Goal: Check status: Check status

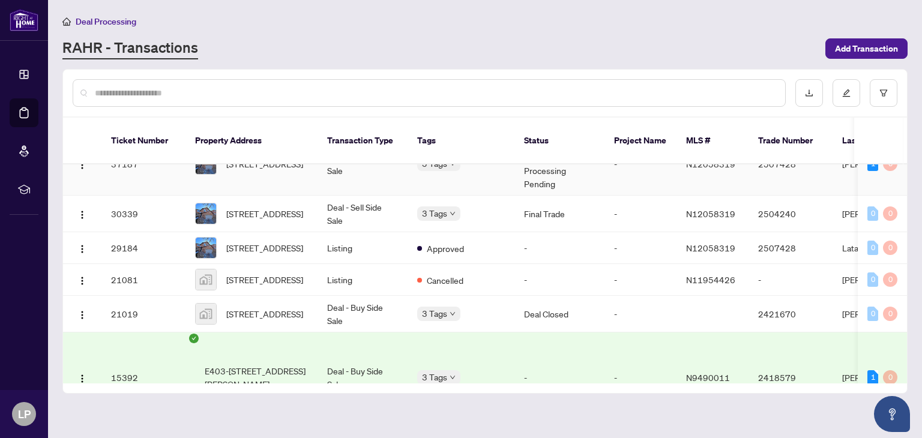
scroll to position [120, 0]
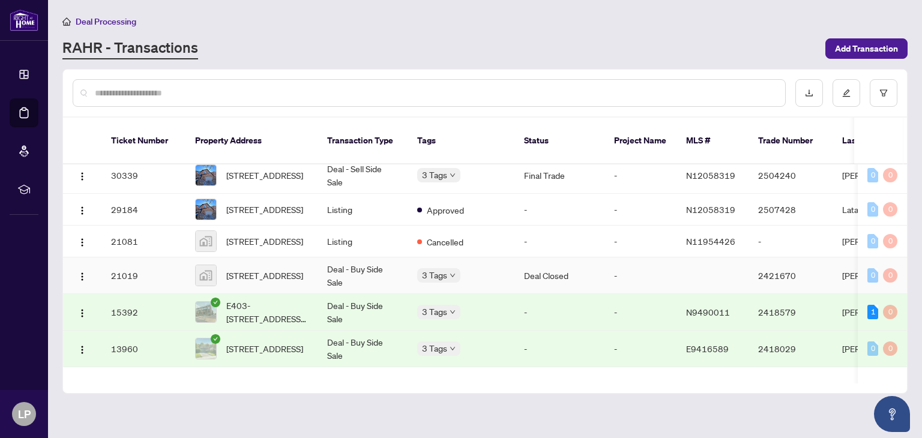
click at [687, 265] on td at bounding box center [712, 275] width 72 height 37
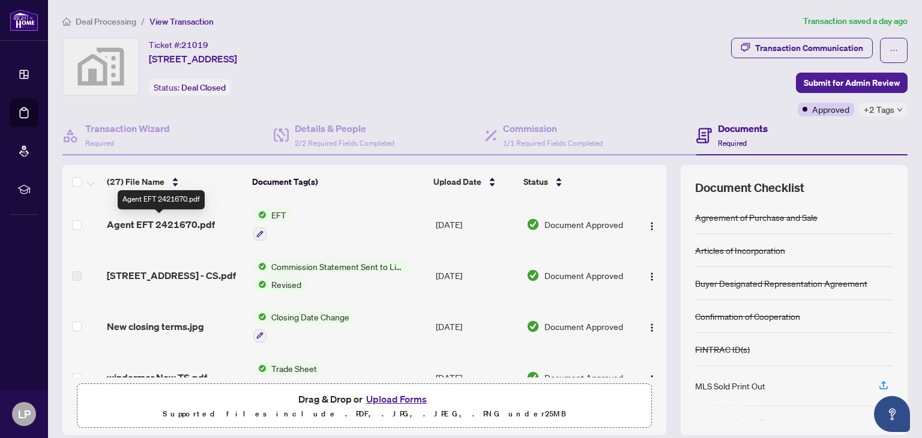
click at [173, 227] on span "Agent EFT 2421670.pdf" at bounding box center [161, 224] width 108 height 14
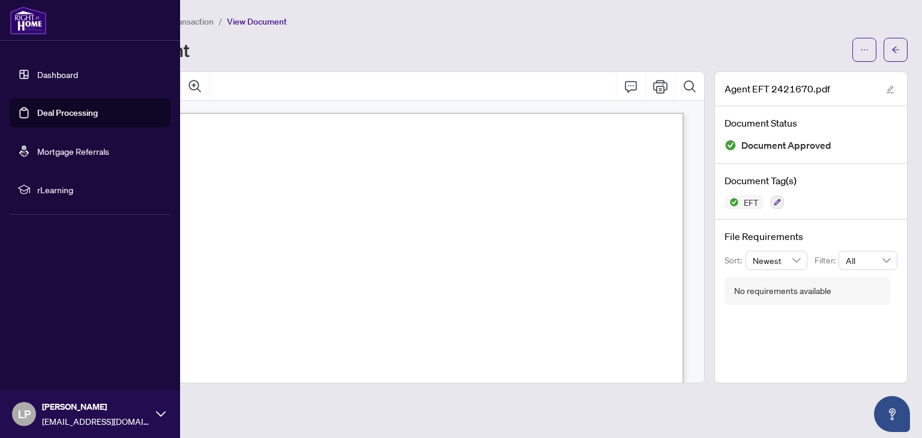
click at [63, 77] on link "Dashboard" at bounding box center [57, 74] width 41 height 11
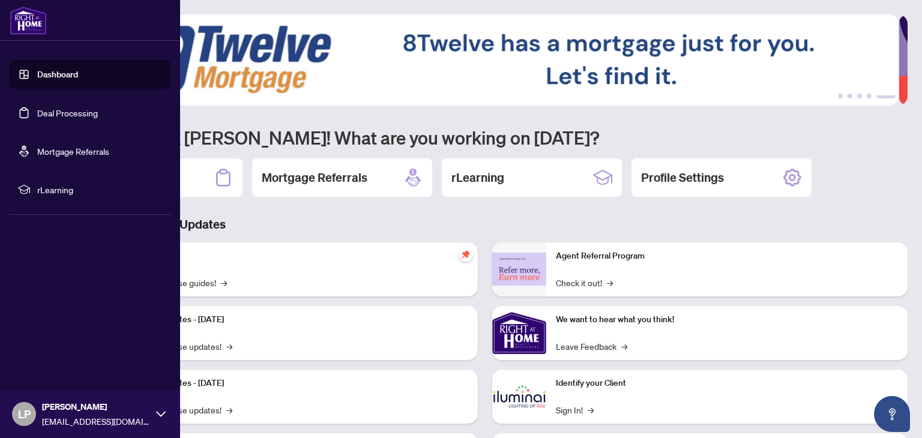
click at [62, 107] on link "Deal Processing" at bounding box center [67, 112] width 61 height 11
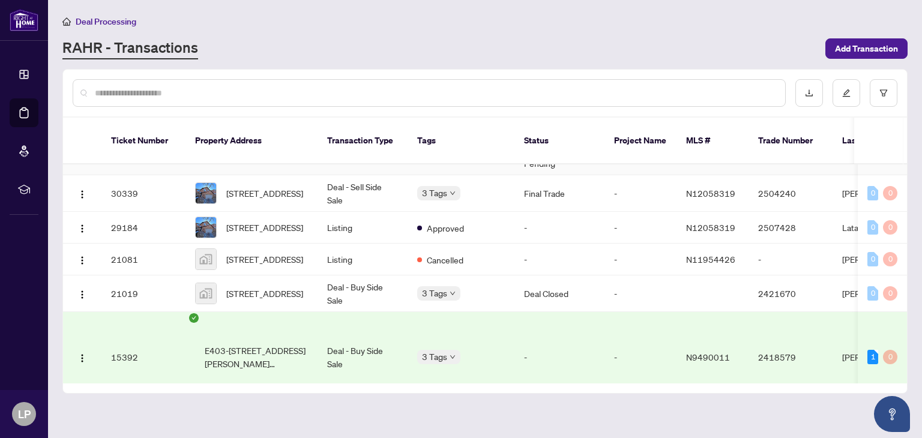
scroll to position [180, 0]
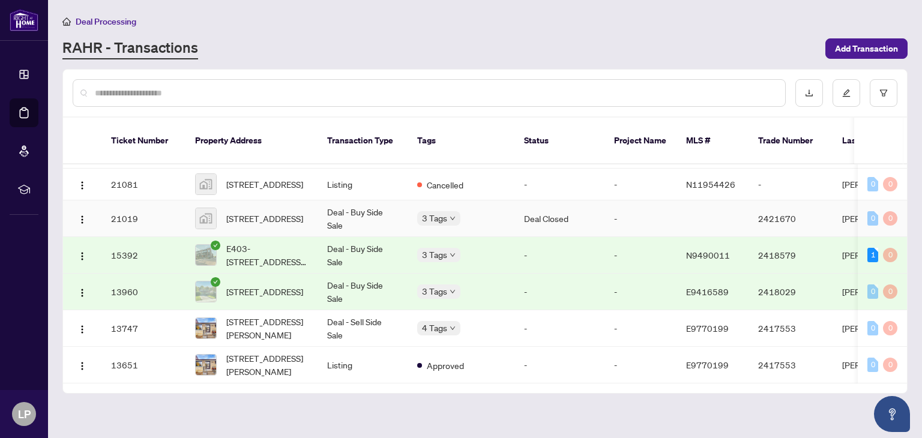
click at [160, 207] on td "21019" at bounding box center [143, 218] width 84 height 37
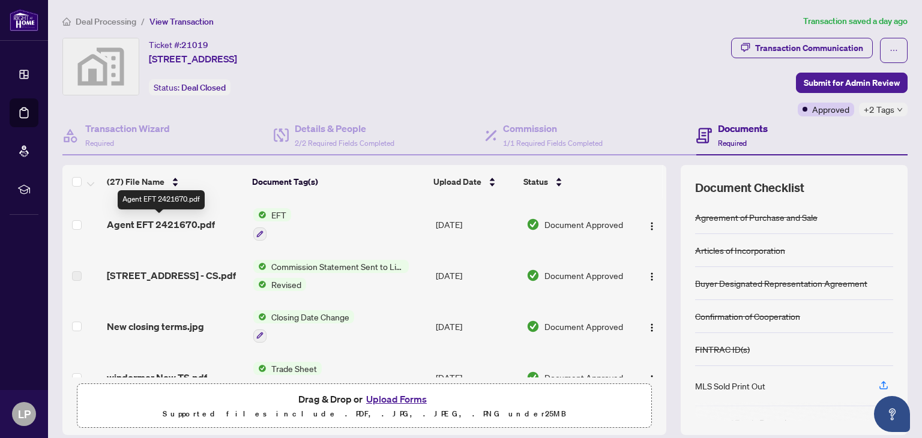
click at [185, 226] on span "Agent EFT 2421670.pdf" at bounding box center [161, 224] width 108 height 14
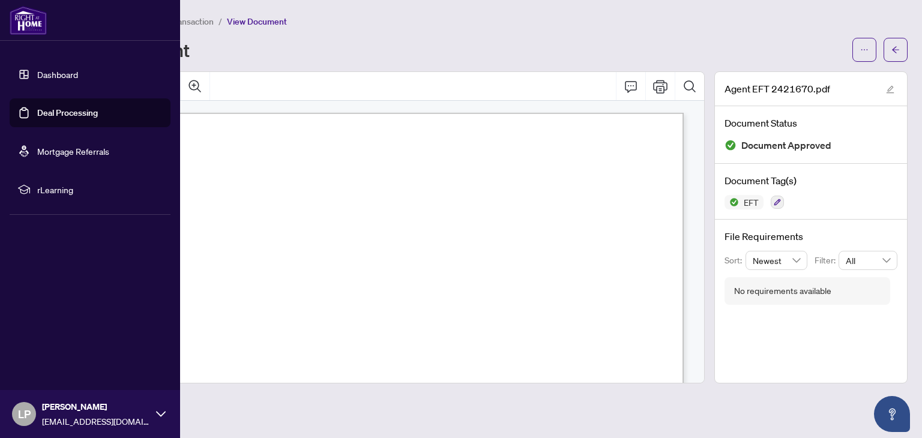
click at [62, 80] on link "Dashboard" at bounding box center [57, 74] width 41 height 11
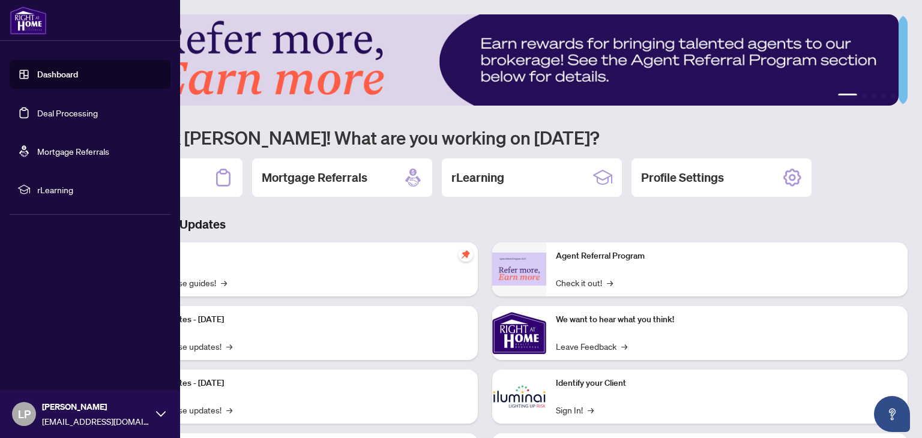
click at [95, 112] on link "Deal Processing" at bounding box center [67, 112] width 61 height 11
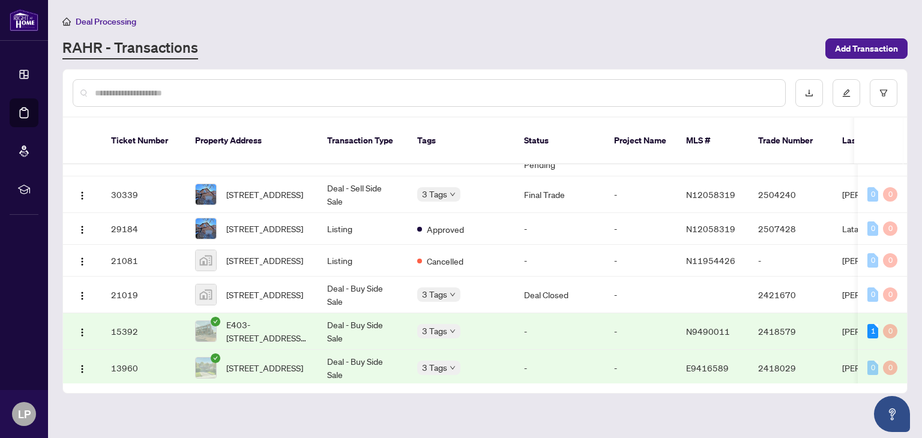
scroll to position [120, 0]
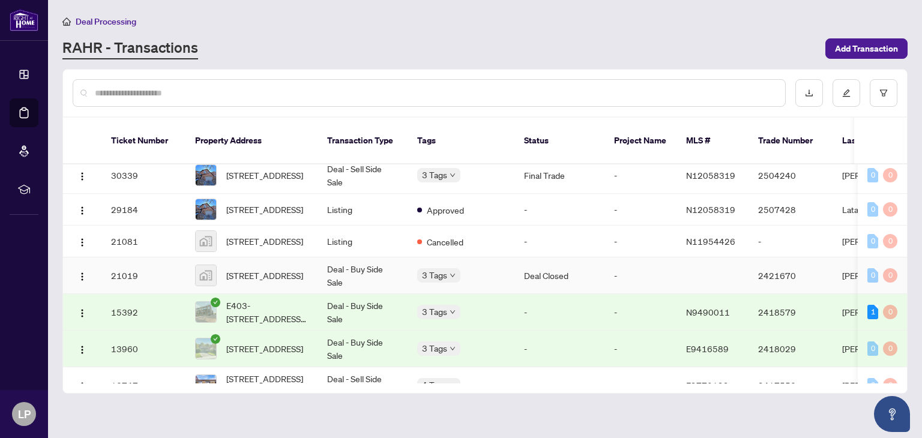
click at [164, 269] on td "21019" at bounding box center [143, 275] width 84 height 37
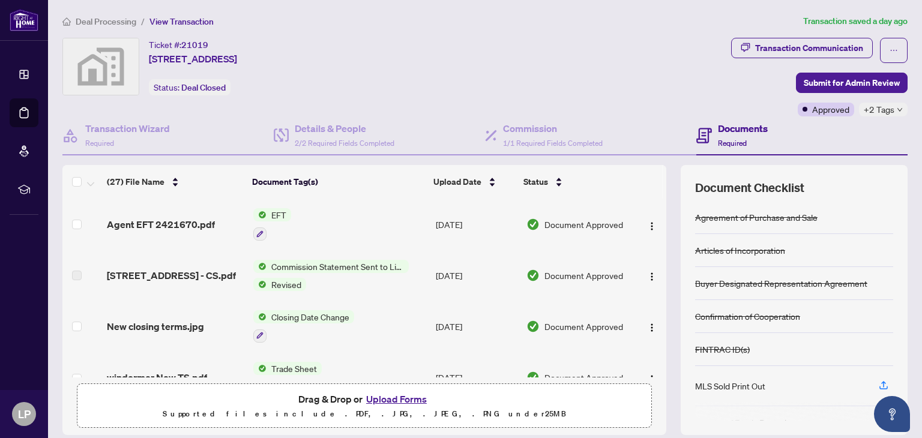
click at [185, 213] on td "Agent EFT 2421670.pdf" at bounding box center [175, 225] width 146 height 52
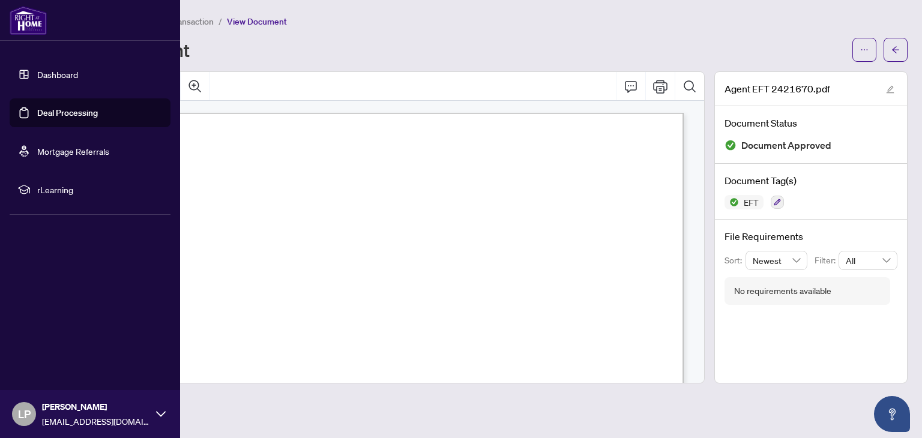
click at [43, 71] on link "Dashboard" at bounding box center [57, 74] width 41 height 11
